Goal: Task Accomplishment & Management: Manage account settings

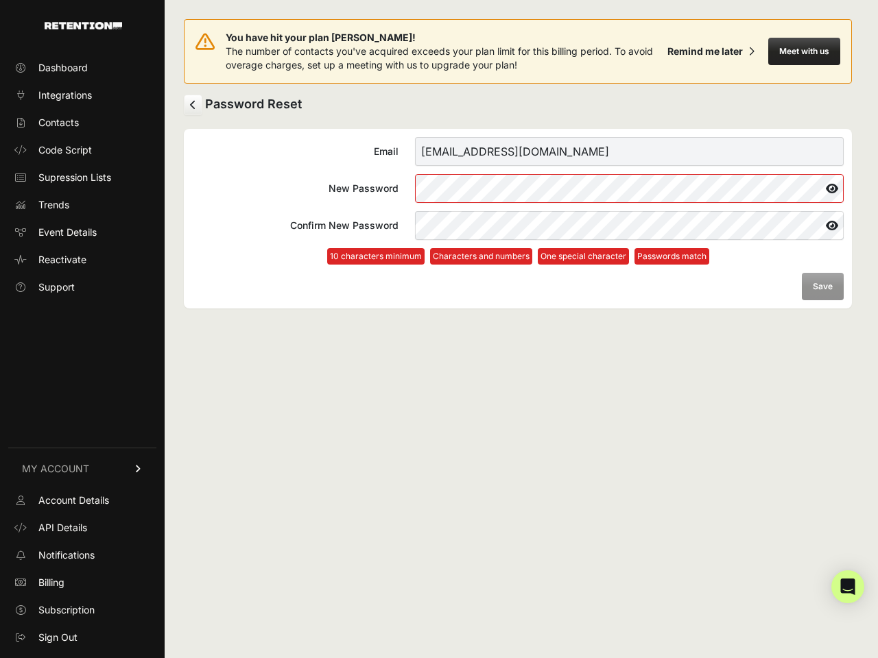
click at [804, 51] on button "Meet with us" at bounding box center [804, 51] width 72 height 27
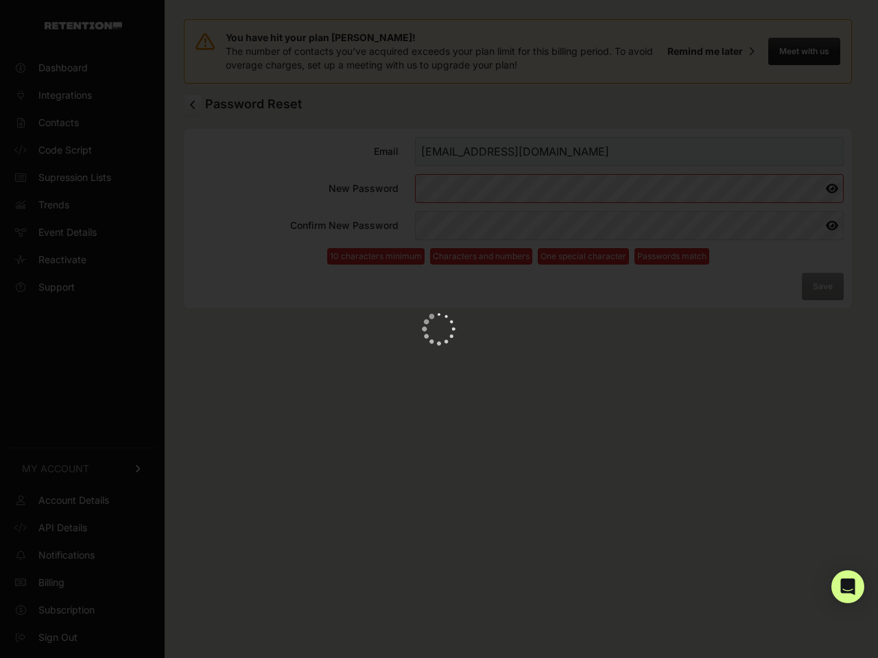
click at [832, 189] on icon at bounding box center [831, 189] width 23 height 22
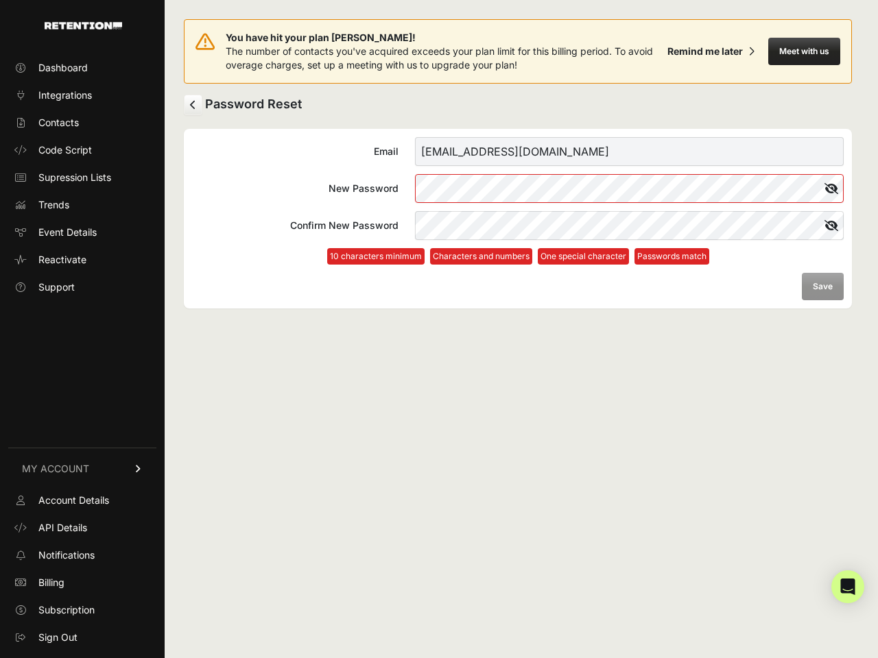
click at [832, 226] on icon at bounding box center [831, 226] width 25 height 22
click at [822, 287] on form "Email [EMAIL_ADDRESS][DOMAIN_NAME] New Password Confirm New Password 10 charact…" at bounding box center [517, 218] width 651 height 163
click at [848, 587] on icon "Open Intercom Messenger" at bounding box center [848, 587] width 14 height 16
